Goal: Task Accomplishment & Management: Manage account settings

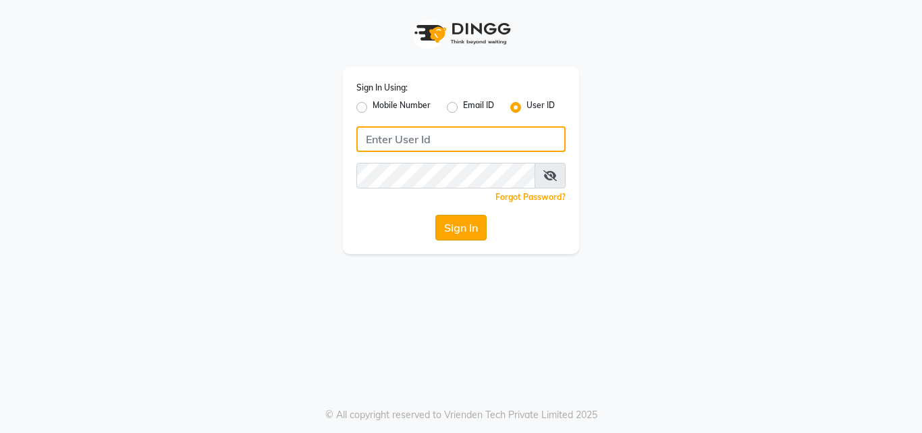
type input "9052699888"
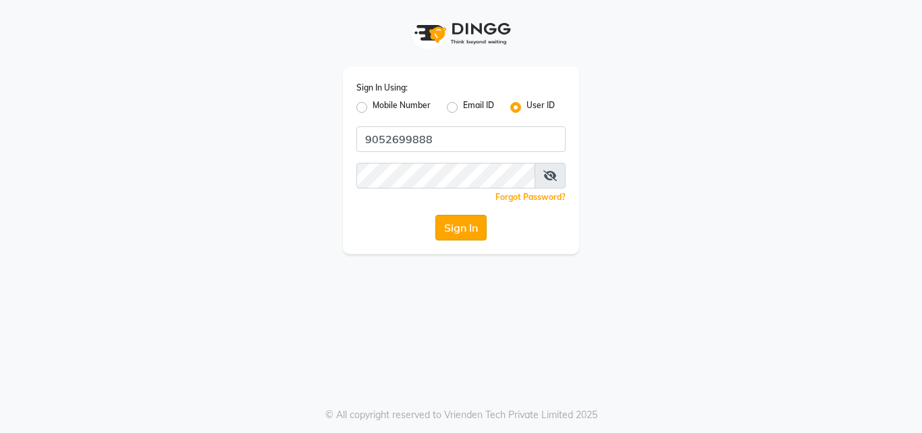
click at [448, 233] on button "Sign In" at bounding box center [461, 228] width 51 height 26
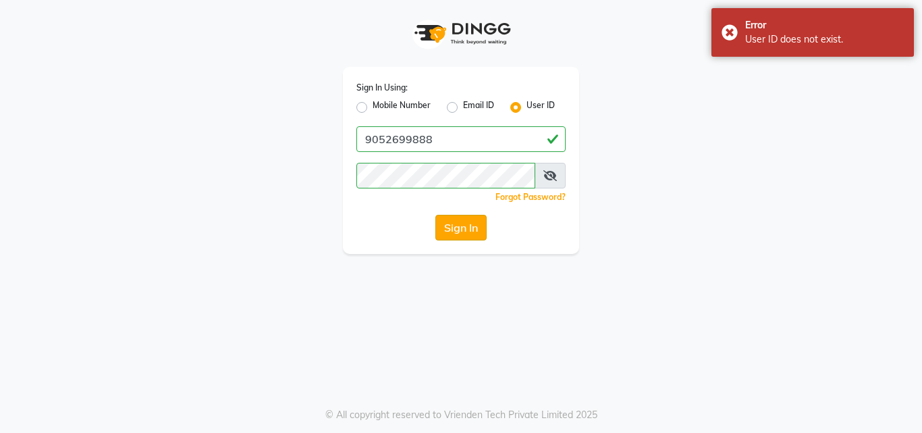
click at [448, 233] on button "Sign In" at bounding box center [461, 228] width 51 height 26
click at [373, 103] on label "Mobile Number" at bounding box center [402, 107] width 58 height 16
click at [373, 103] on input "Mobile Number" at bounding box center [377, 103] width 9 height 9
radio input "true"
radio input "false"
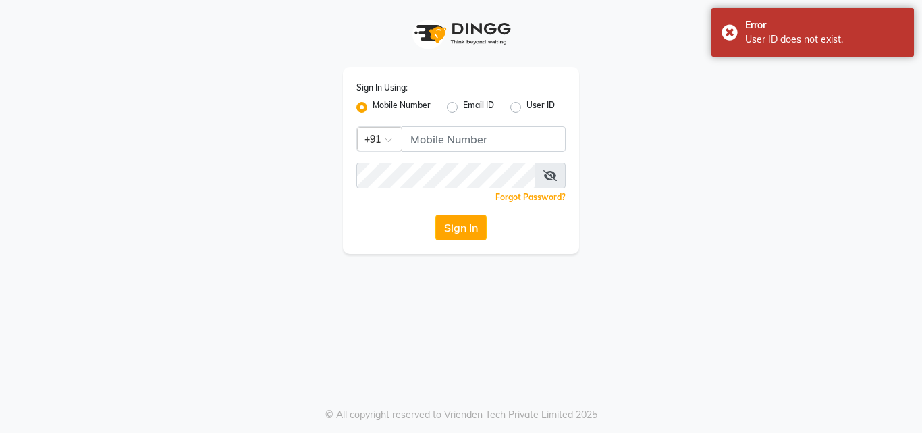
click at [879, 81] on app-login "Sign In Using: Mobile Number Email ID User ID Country Code × +91 Remember me Fo…" at bounding box center [461, 127] width 922 height 254
click at [677, 182] on div "Sign In Using: Mobile Number Email ID User ID Country Code × +91 Remember me Fo…" at bounding box center [461, 127] width 770 height 254
